Goal: Task Accomplishment & Management: Manage account settings

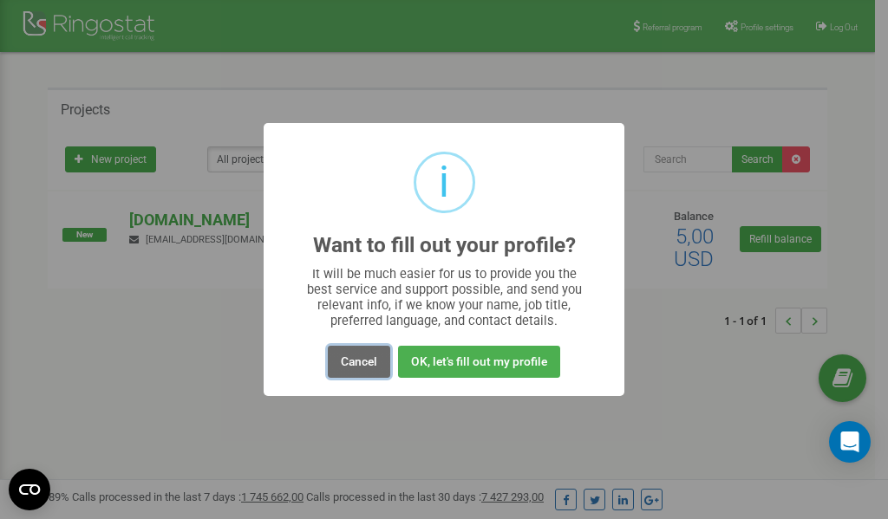
click at [362, 362] on button "Cancel" at bounding box center [359, 362] width 62 height 32
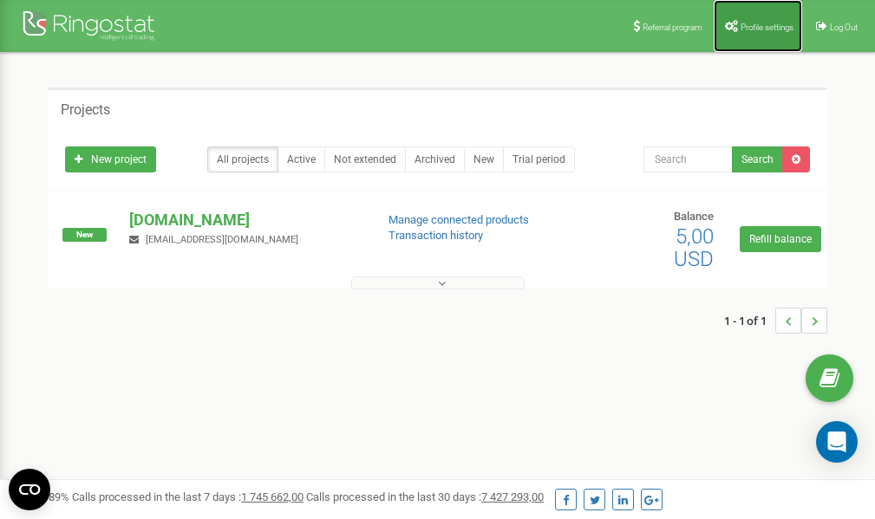
click at [746, 26] on span "Profile settings" at bounding box center [766, 28] width 53 height 10
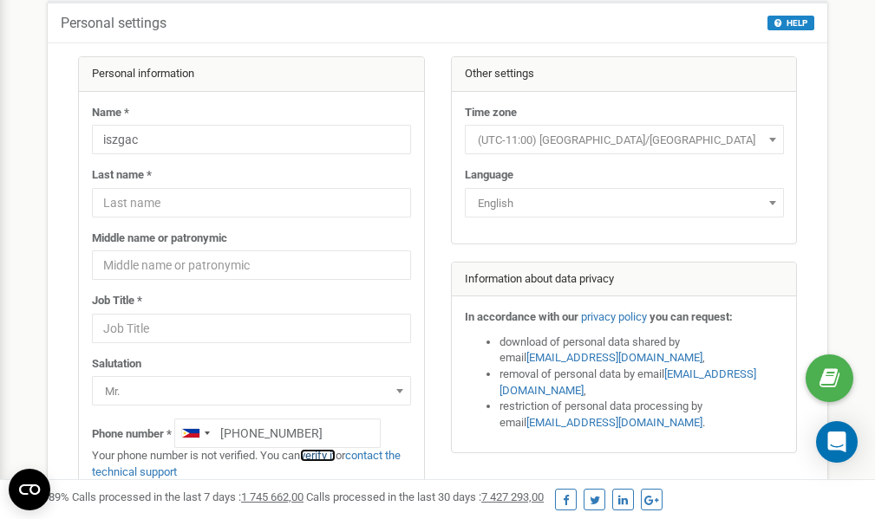
click at [327, 456] on link "verify it" at bounding box center [318, 455] width 36 height 13
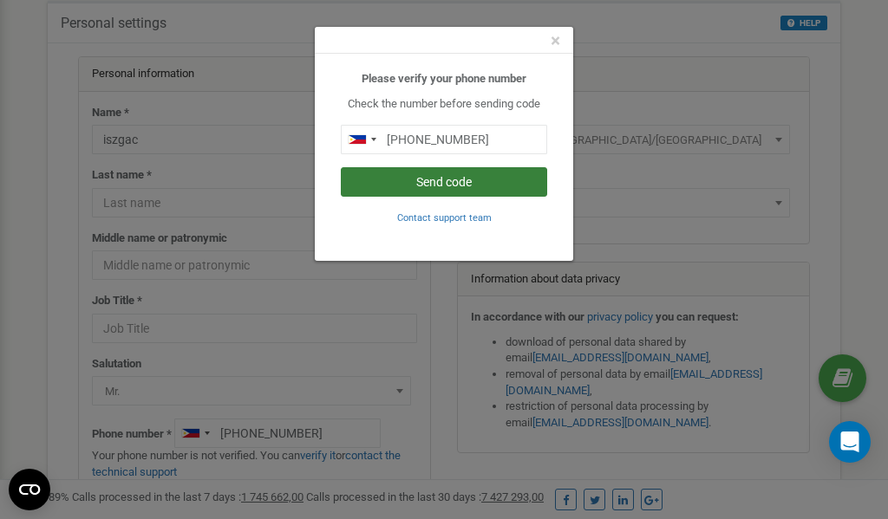
click at [439, 187] on button "Send code" at bounding box center [444, 181] width 206 height 29
